Goal: Check status

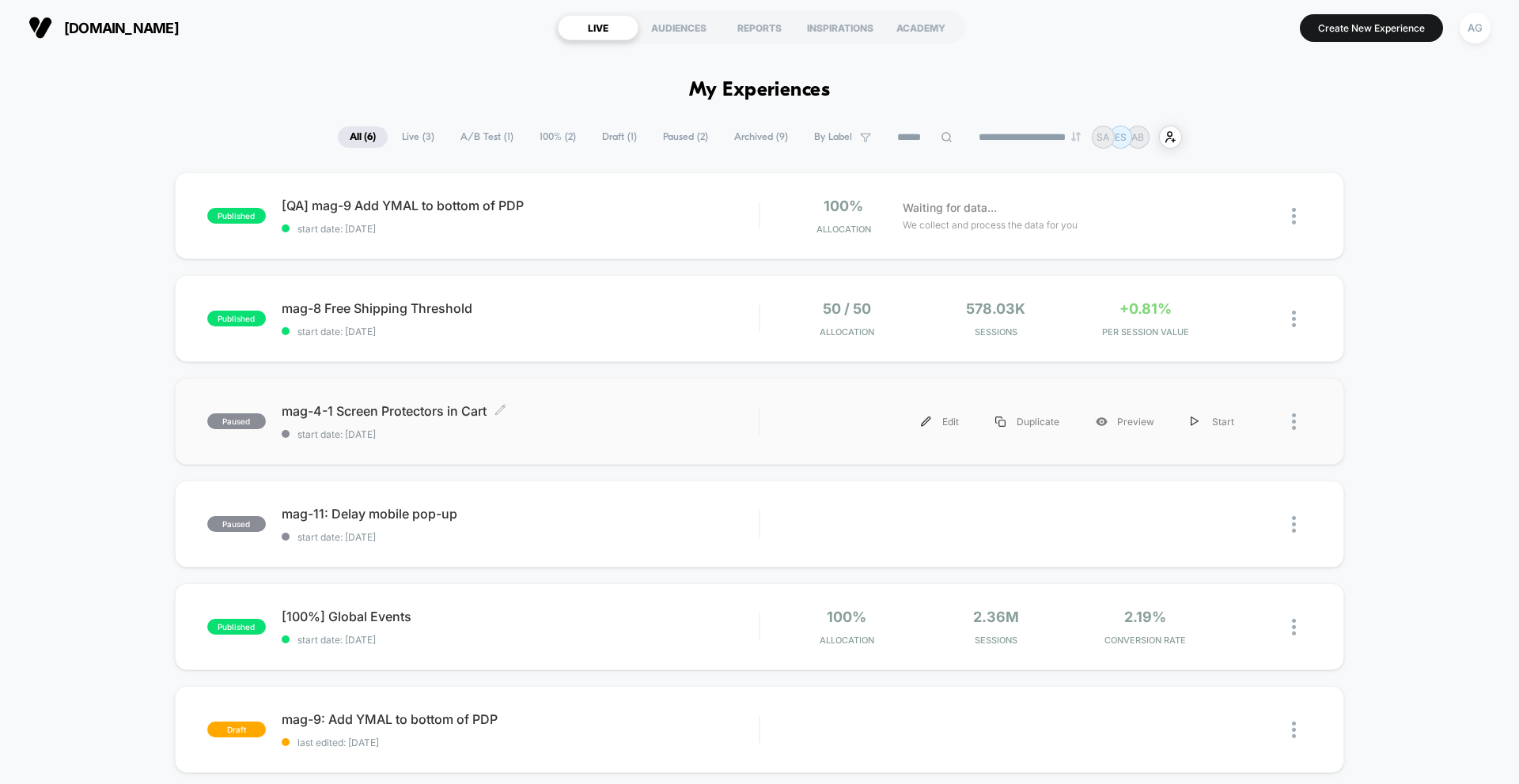
click at [694, 438] on span "start date: 8/18/2025" at bounding box center [520, 435] width 477 height 12
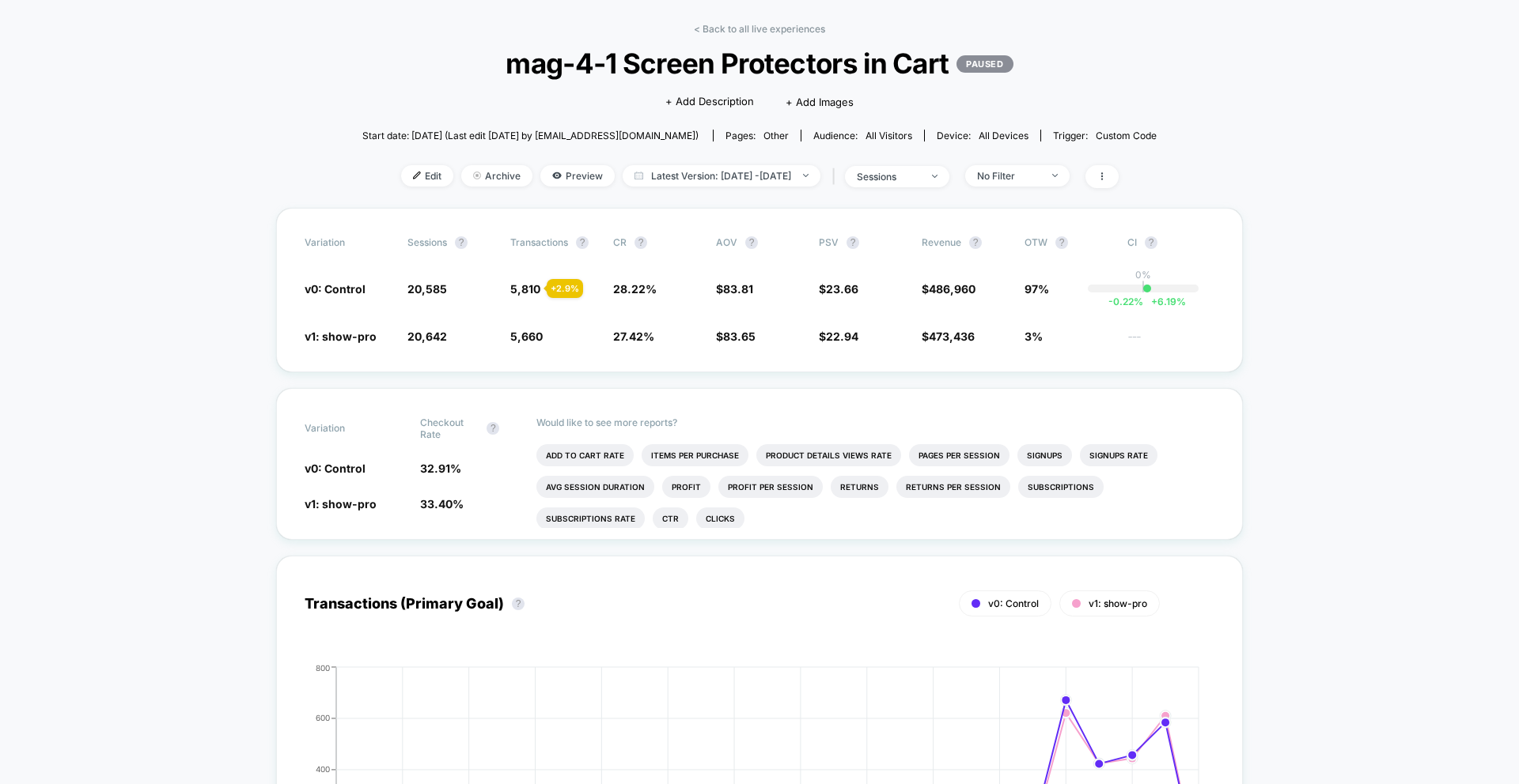
scroll to position [64, 0]
